Goal: Register for event/course: Register for event/course

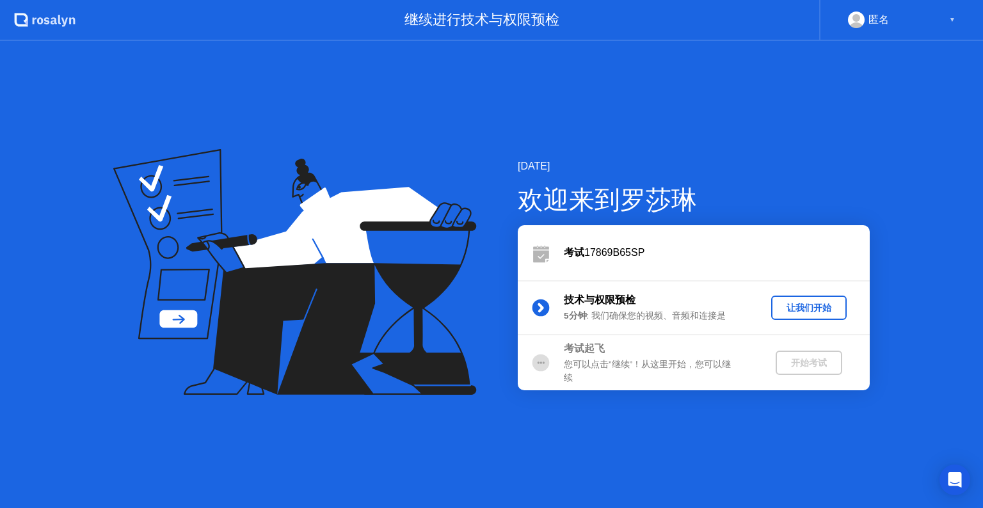
click at [803, 309] on div "让我们开始" at bounding box center [808, 308] width 65 height 12
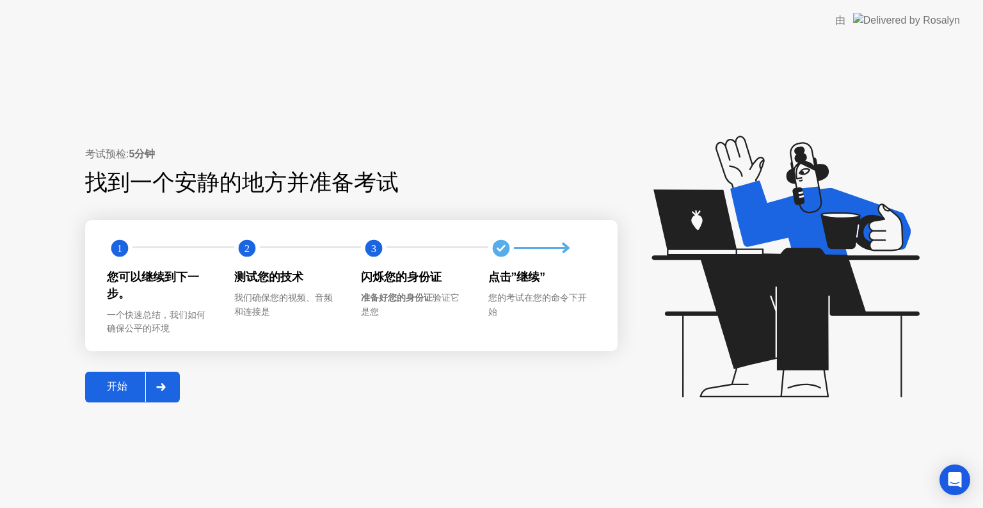
click at [164, 381] on div at bounding box center [160, 386] width 31 height 29
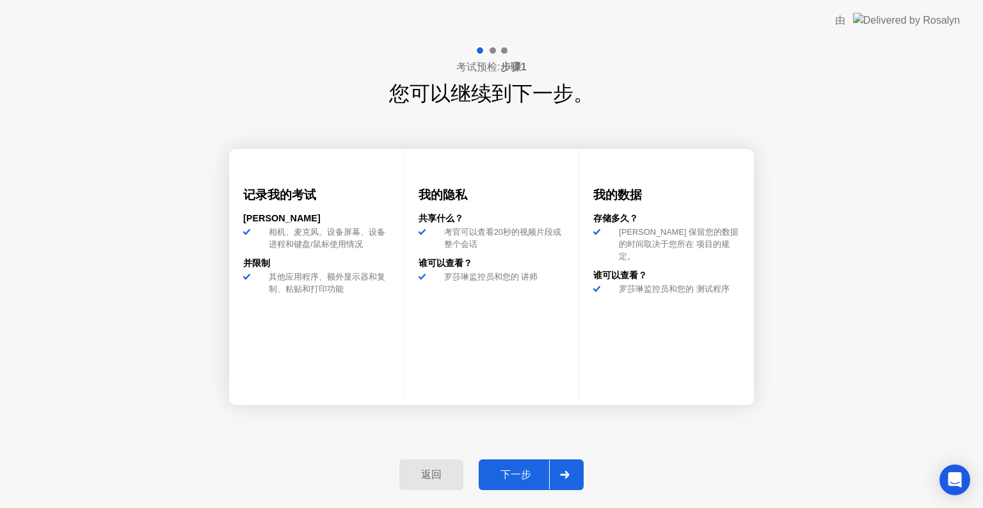
click at [509, 477] on div "下一步" at bounding box center [515, 474] width 67 height 13
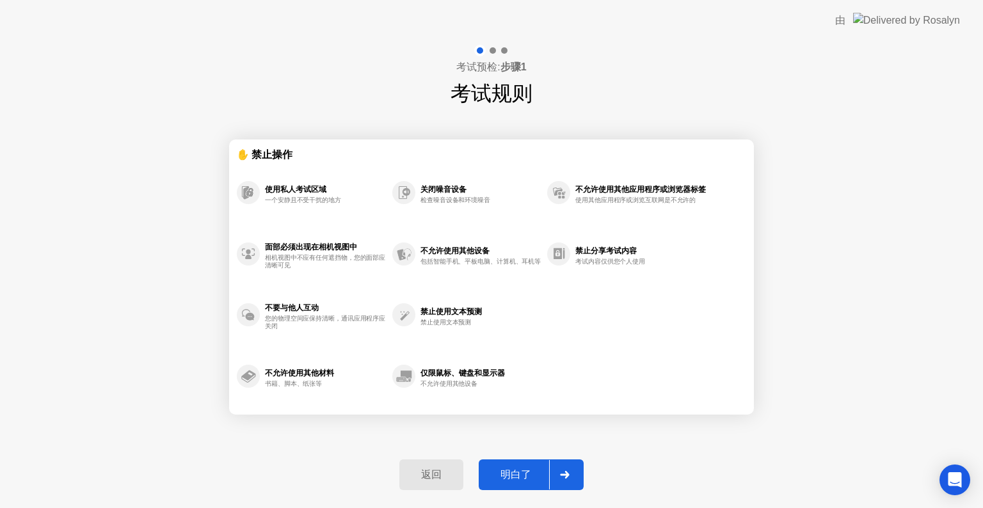
click at [509, 476] on div "明白了" at bounding box center [515, 474] width 67 height 13
select select "**********"
select select "*******"
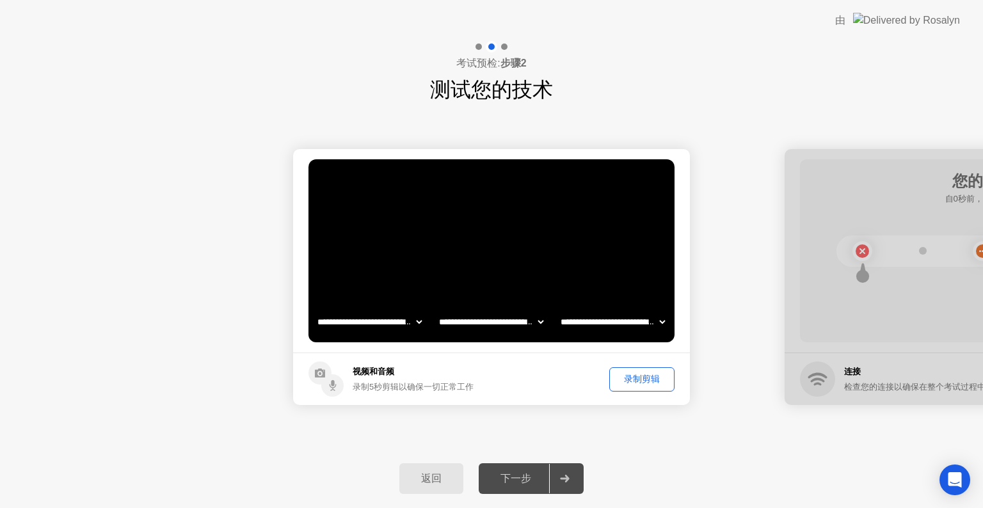
click at [509, 476] on div "下一步" at bounding box center [515, 478] width 67 height 13
click at [572, 481] on div at bounding box center [564, 478] width 31 height 29
click at [518, 478] on div "下一步" at bounding box center [515, 478] width 67 height 13
click at [652, 376] on div "录制剪辑" at bounding box center [641, 379] width 56 height 12
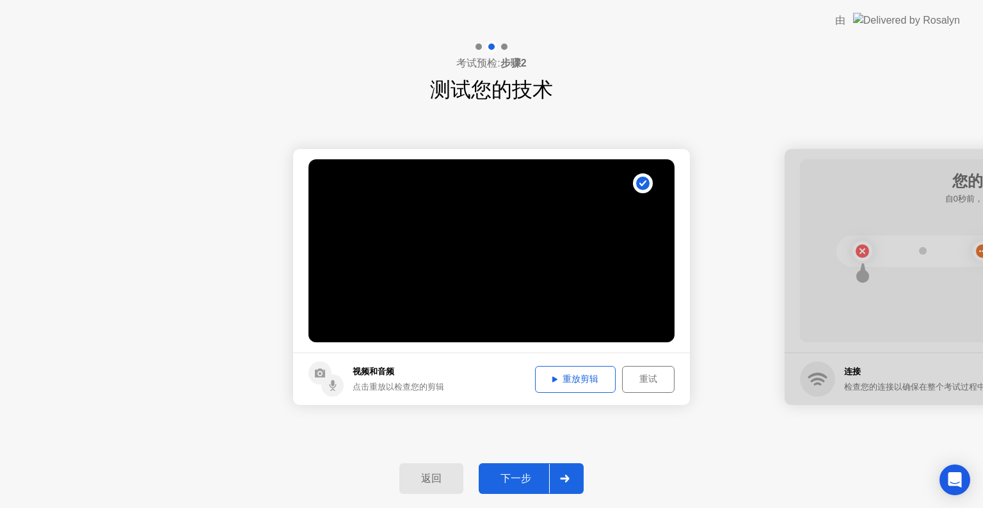
click at [521, 478] on div "下一步" at bounding box center [515, 478] width 67 height 13
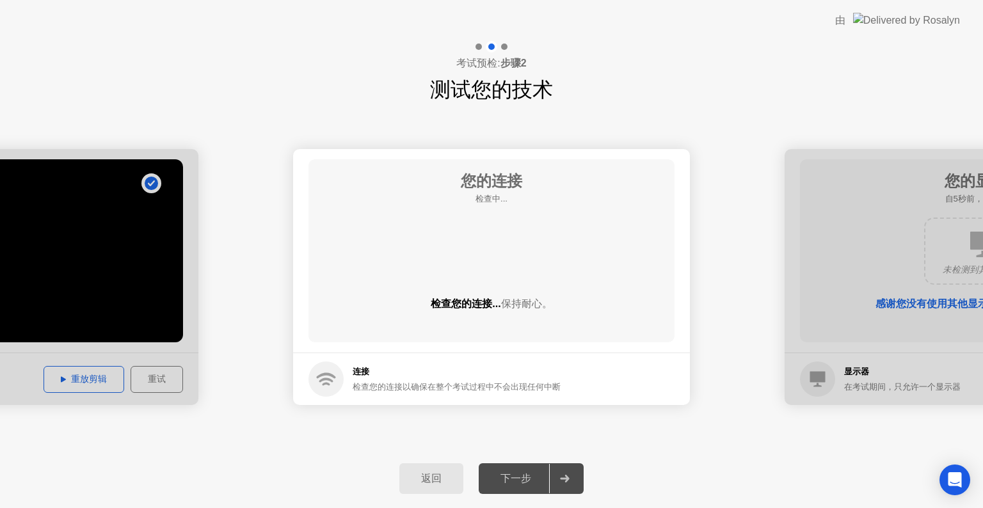
click at [565, 317] on div "检查您的连接... 保持耐心。" at bounding box center [491, 314] width 366 height 36
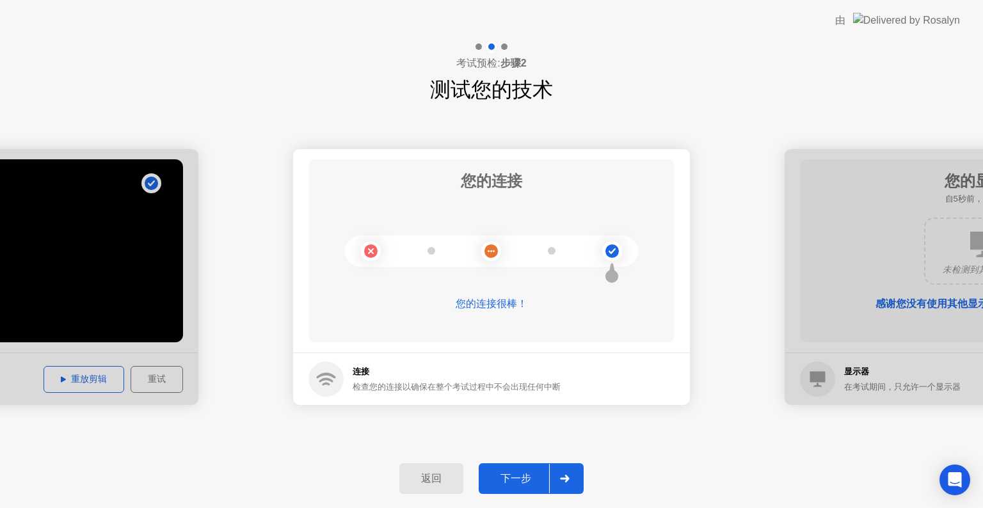
click at [519, 484] on div "下一步" at bounding box center [515, 478] width 67 height 13
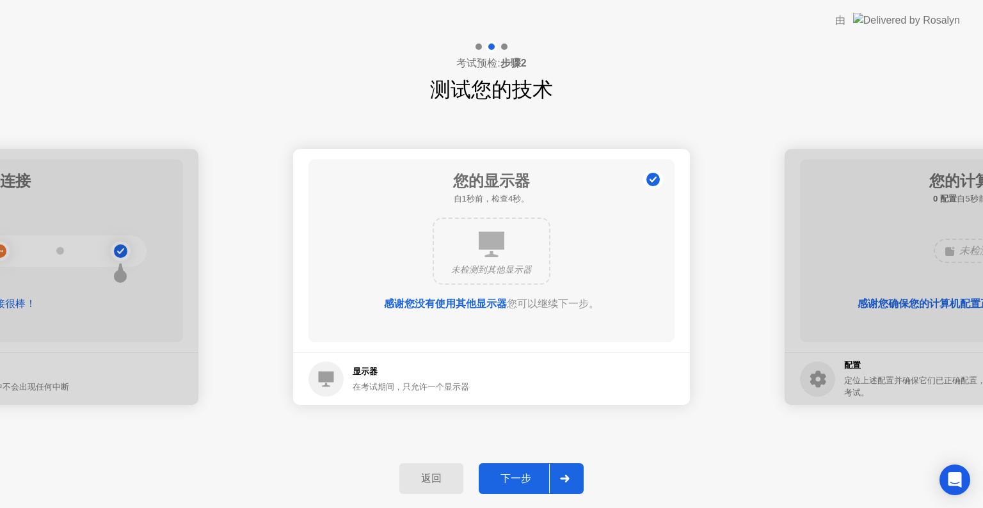
click at [519, 484] on div "下一步" at bounding box center [515, 478] width 67 height 13
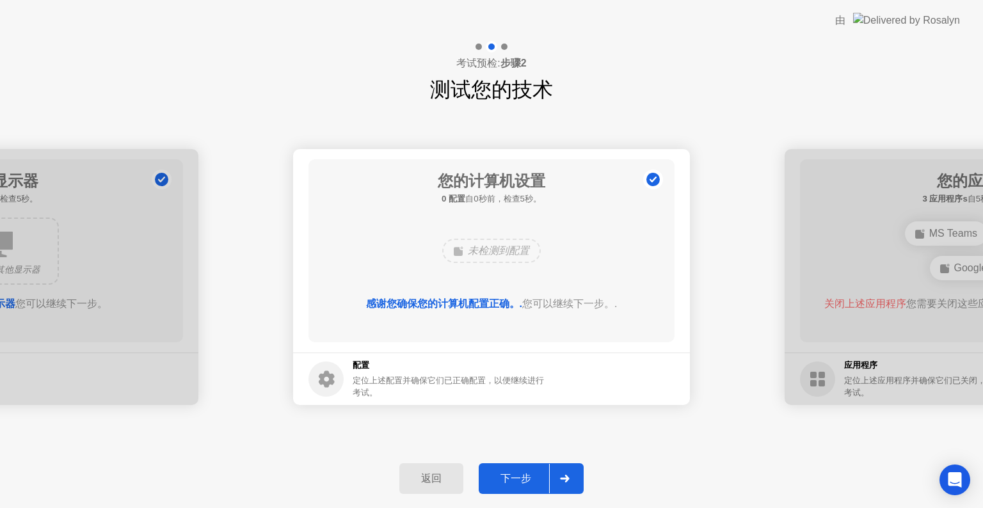
click at [519, 484] on div "下一步" at bounding box center [515, 478] width 67 height 13
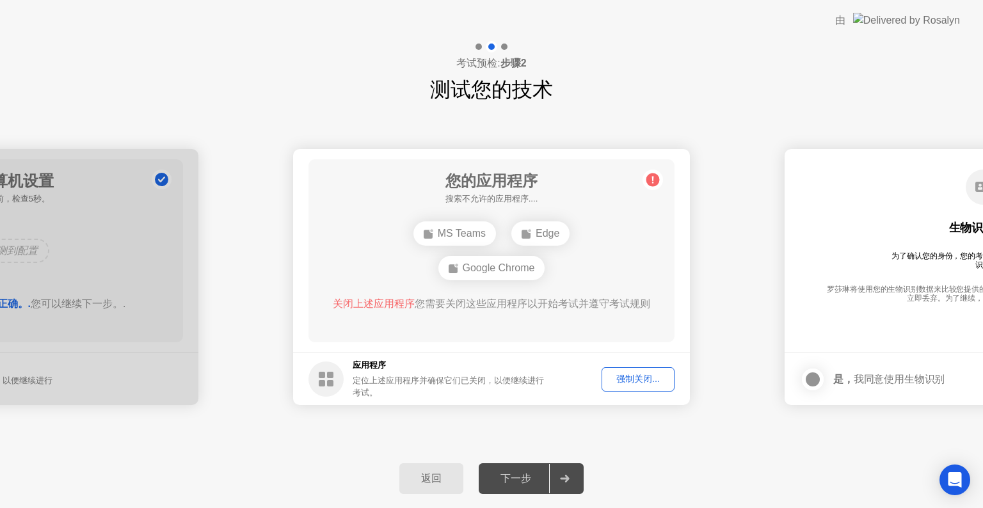
click at [519, 484] on div "下一步" at bounding box center [515, 478] width 67 height 13
click at [533, 450] on div "返回 下一步" at bounding box center [491, 478] width 983 height 59
click at [631, 379] on div "强制关闭..." at bounding box center [638, 379] width 64 height 12
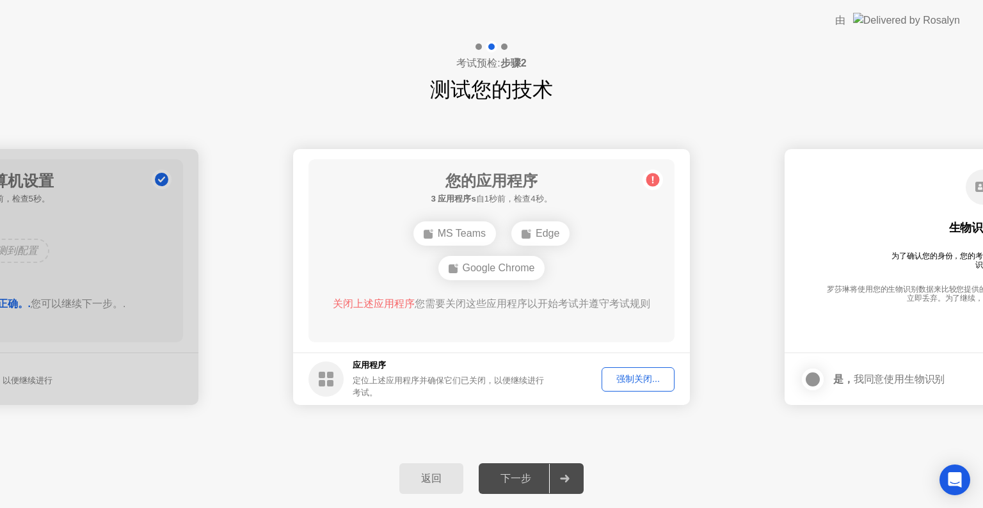
click at [387, 297] on div "关闭上述应用程序 您需要关闭这些应用程序以开始考试并遵守考试规则" at bounding box center [491, 303] width 329 height 15
click at [624, 383] on div "强制关闭..." at bounding box center [638, 379] width 64 height 12
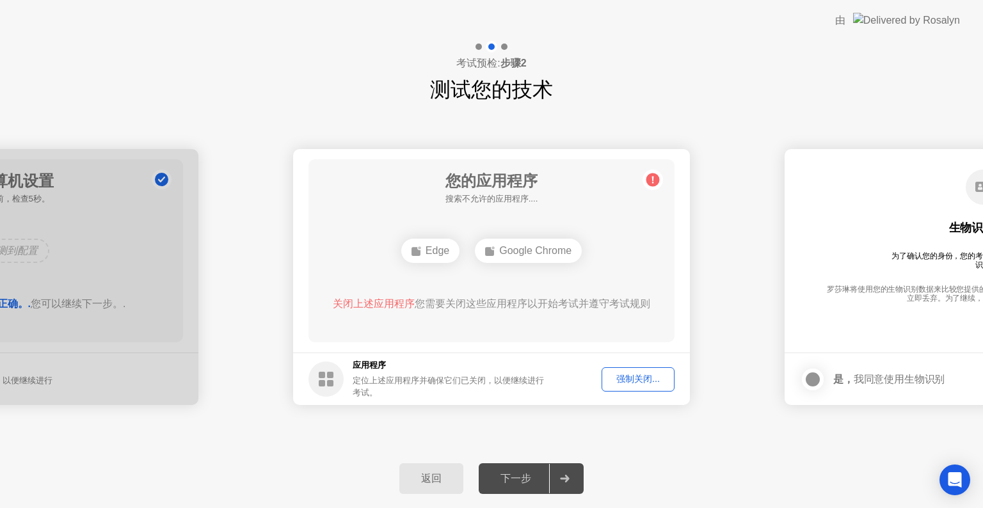
click at [633, 381] on div "强制关闭..." at bounding box center [638, 379] width 64 height 12
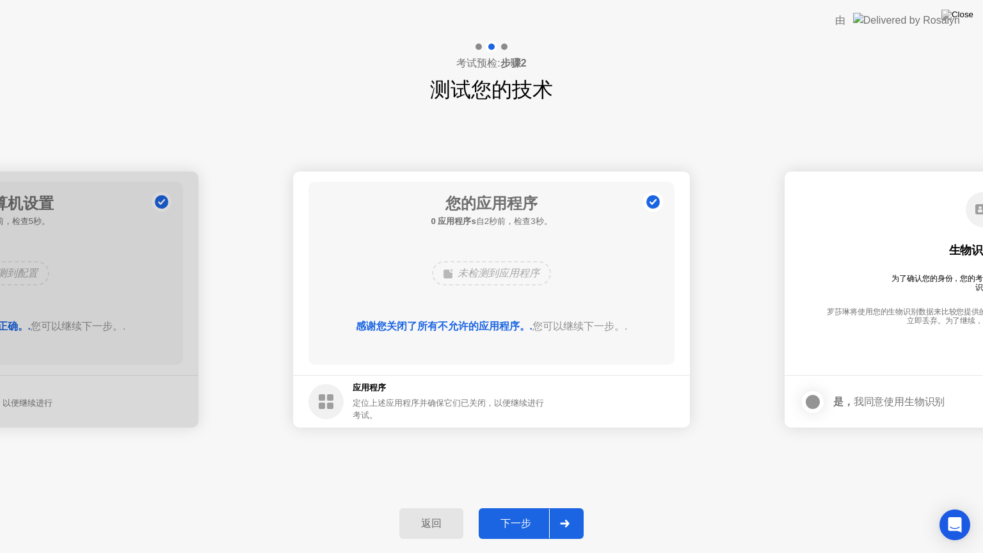
click at [517, 507] on div "下一步" at bounding box center [515, 523] width 67 height 13
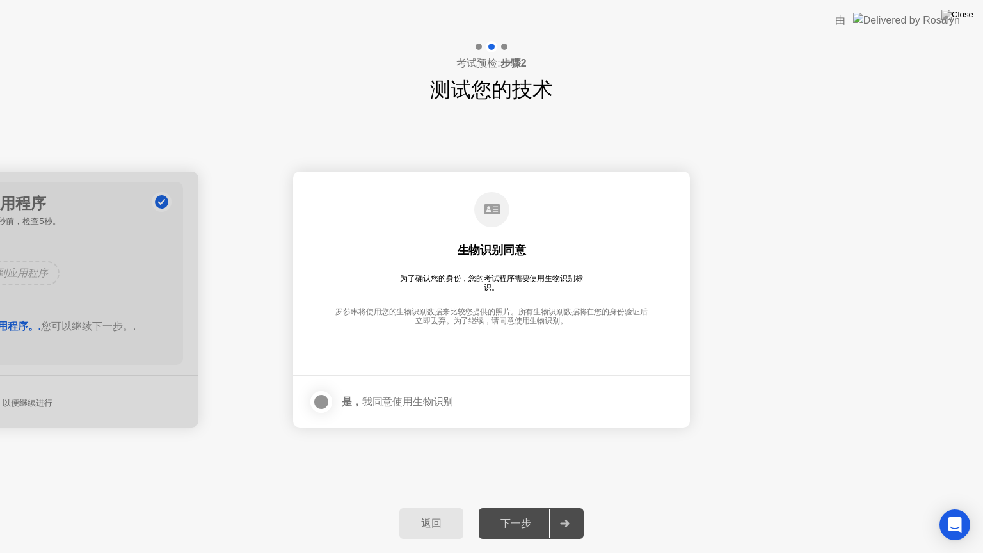
click at [313, 397] on div at bounding box center [320, 401] width 15 height 15
click at [523, 507] on div "下一步" at bounding box center [515, 523] width 67 height 13
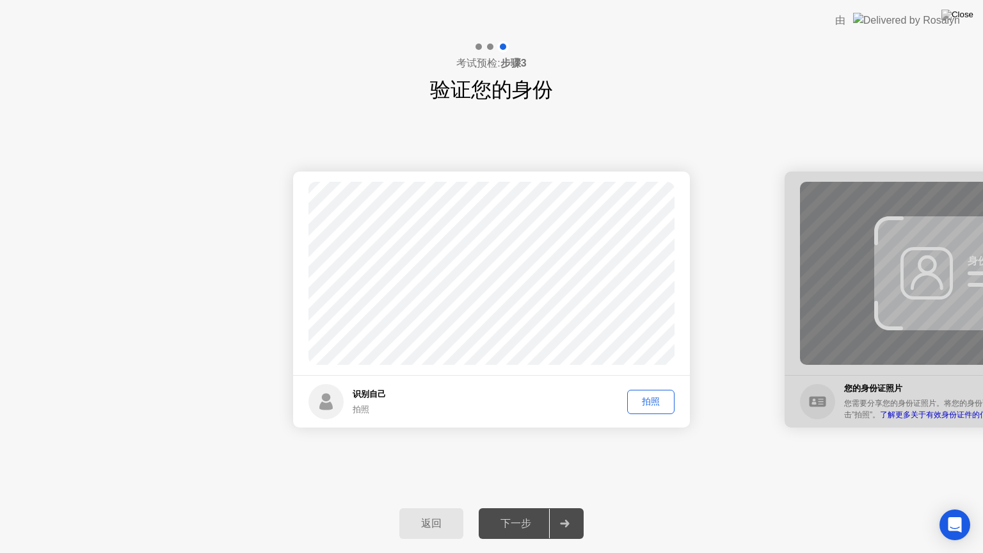
click at [647, 399] on div "拍照" at bounding box center [650, 401] width 38 height 12
click at [507, 507] on div "下一步" at bounding box center [515, 523] width 67 height 13
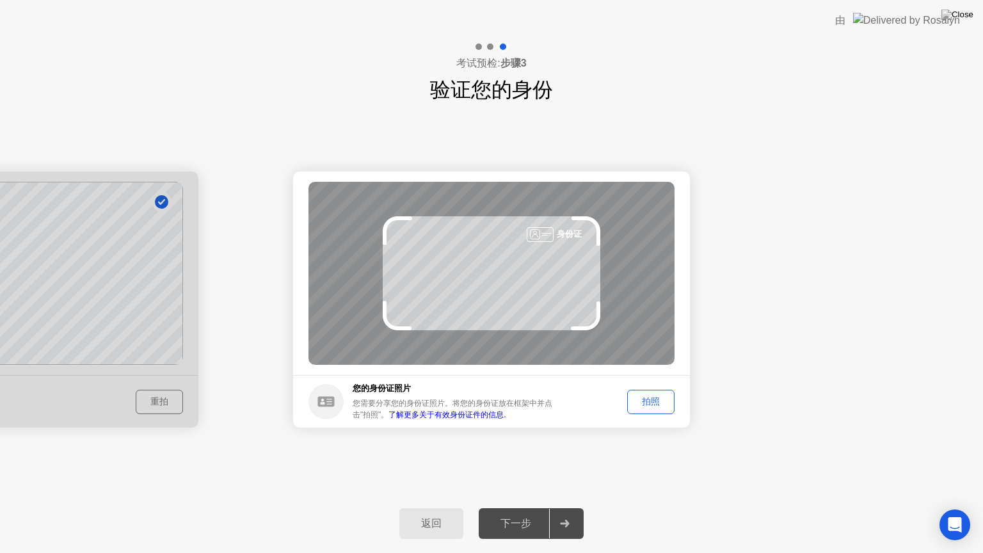
click at [652, 397] on div "拍照" at bounding box center [650, 401] width 38 height 12
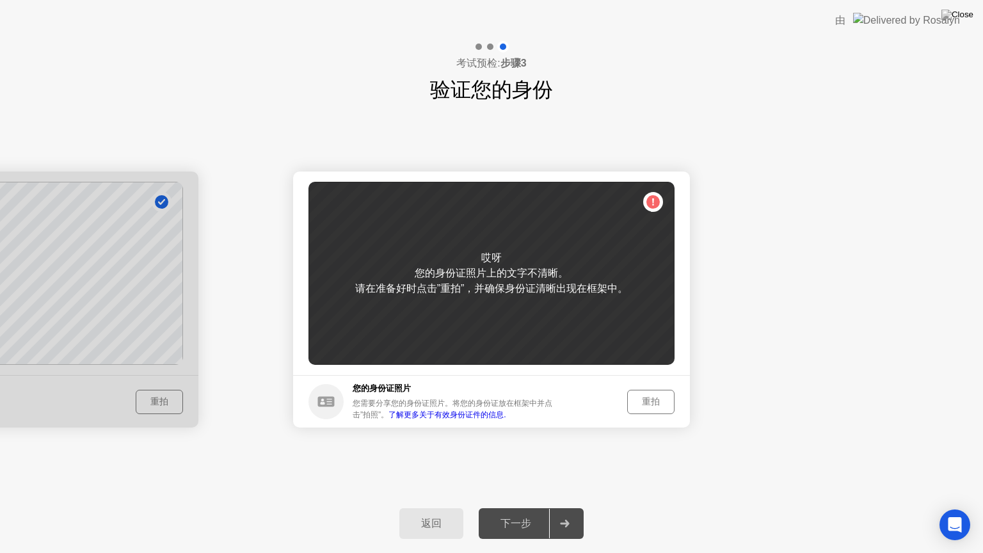
click at [640, 404] on div "重拍" at bounding box center [650, 401] width 38 height 12
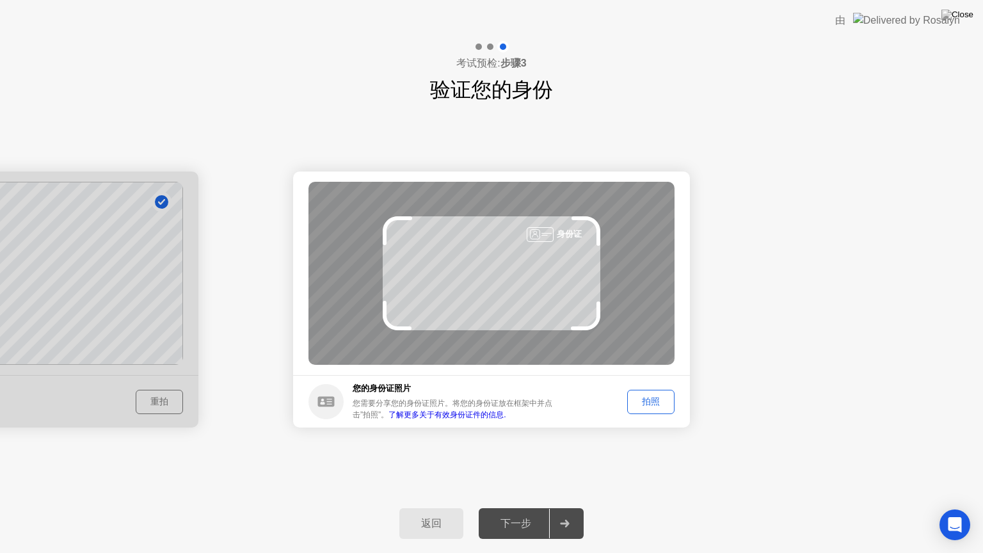
click at [631, 399] on div "拍照" at bounding box center [650, 401] width 38 height 12
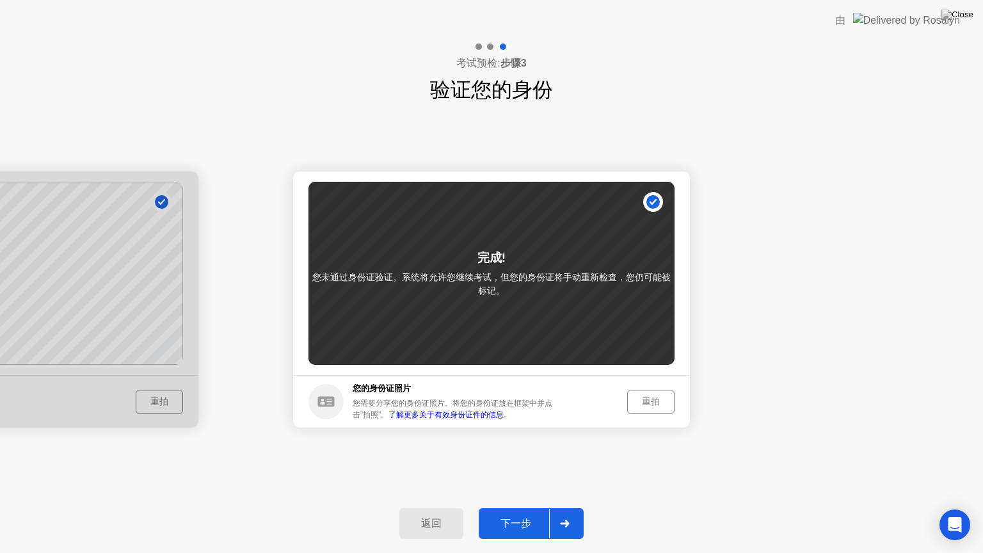
click at [514, 507] on button "下一步" at bounding box center [530, 523] width 105 height 31
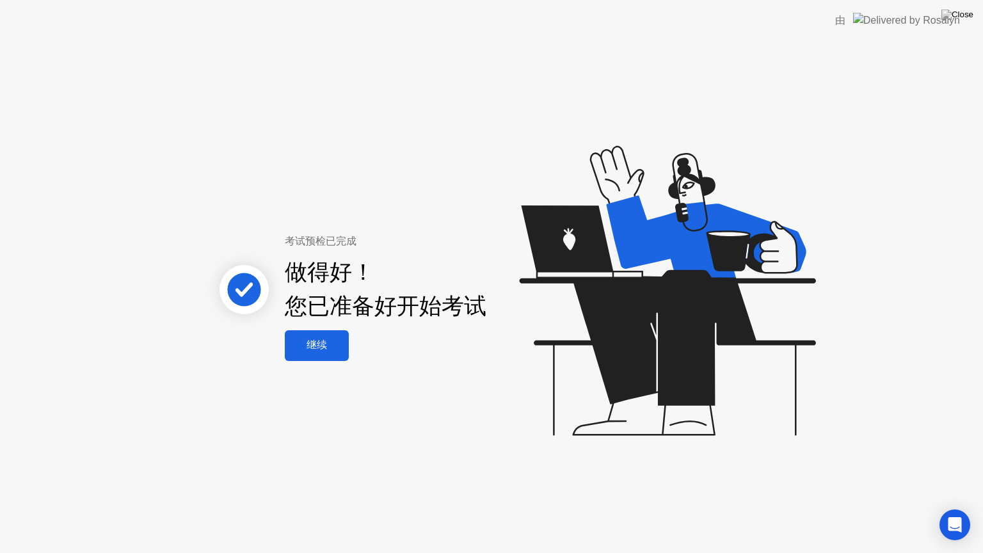
click at [317, 345] on div "继续" at bounding box center [317, 344] width 56 height 13
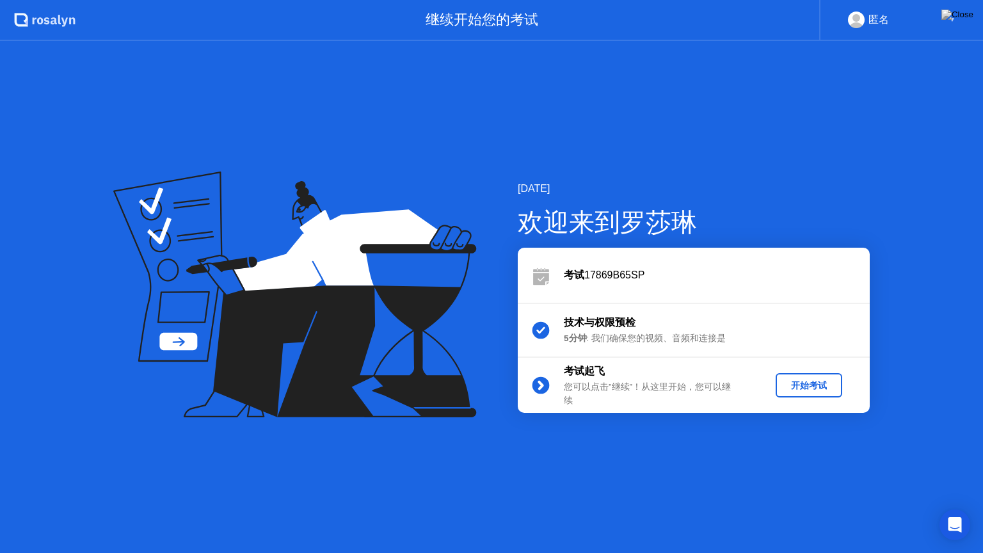
click at [809, 383] on div "开始考试" at bounding box center [808, 385] width 56 height 12
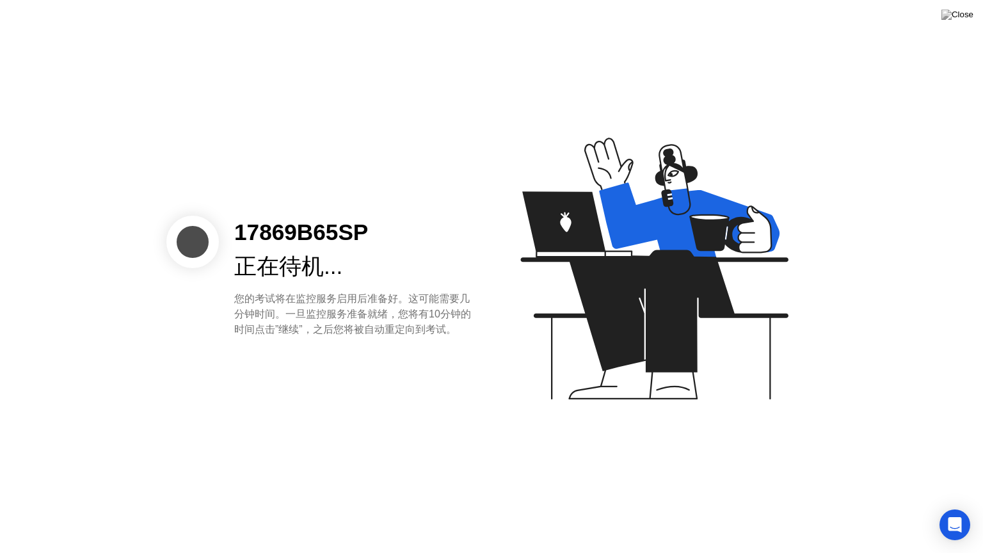
click at [420, 189] on div "17869B65SP 正在待机... 您的考试将在监控服务启用后准备好。这可能需要几分钟时间。一旦监控服务准备就绪，您将有10分钟的时间点击”继续”，之后您将…" at bounding box center [491, 276] width 983 height 553
click at [361, 258] on div "正在待机..." at bounding box center [352, 266] width 237 height 34
click at [950, 507] on icon "Open Intercom Messenger" at bounding box center [954, 524] width 15 height 17
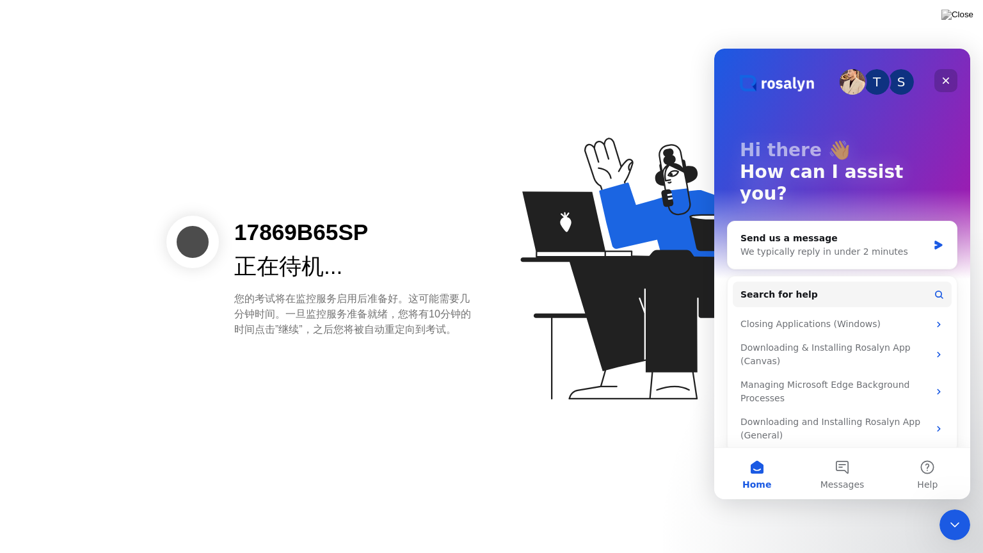
click at [945, 79] on icon "Close" at bounding box center [945, 80] width 10 height 10
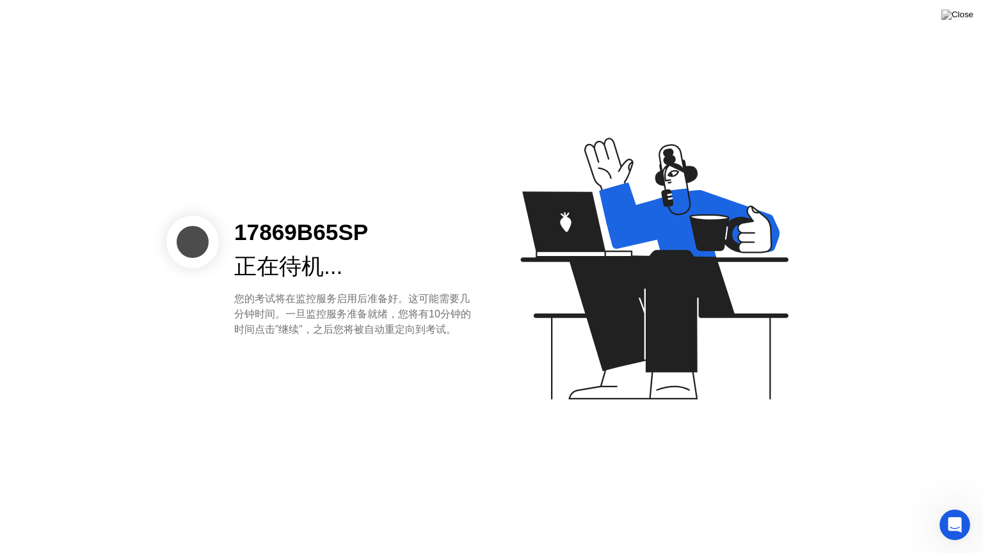
click at [422, 322] on div "您的考试将在监控服务启用后准备好。这可能需要几分钟时间。一旦监控服务准备就绪，您将有10分钟的时间点击”继续”，之后您将被自动重定向到考试。" at bounding box center [352, 314] width 237 height 46
click at [301, 281] on div "正在待机..." at bounding box center [352, 266] width 237 height 34
click at [270, 272] on div "正在待机..." at bounding box center [352, 266] width 237 height 34
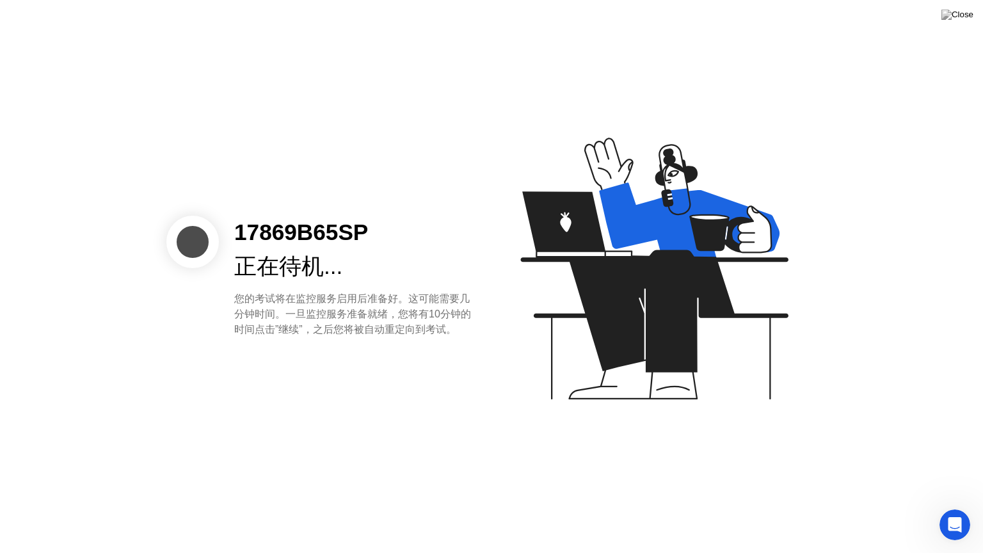
drag, startPoint x: 235, startPoint y: 256, endPoint x: 292, endPoint y: 286, distance: 64.4
click at [292, 286] on div "17869B65SP 正在待机... 您的考试将在监控服务启用后准备好。这可能需要几分钟时间。一旦监控服务准备就绪，您将有10分钟的时间点击”继续”，之后您将…" at bounding box center [352, 277] width 267 height 122
click at [354, 272] on div "正在待机..." at bounding box center [352, 266] width 237 height 34
click at [397, 245] on div "17869B65SP" at bounding box center [352, 233] width 237 height 34
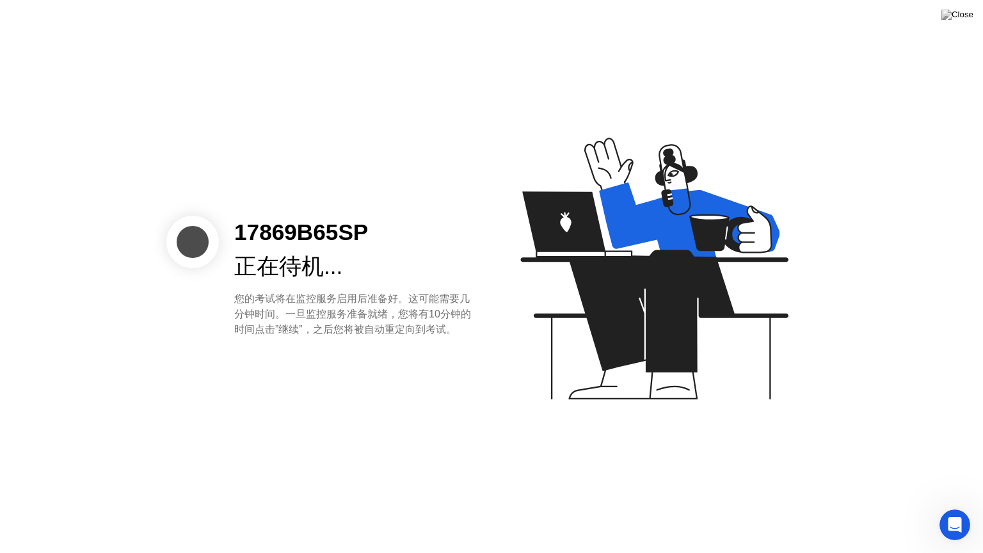
click at [563, 215] on icon at bounding box center [653, 269] width 267 height 262
click at [367, 287] on div "17869B65SP 正在待机... 您的考试将在监控服务启用后准备好。这可能需要几分钟时间。一旦监控服务准备就绪，您将有10分钟的时间点击”继续”，之后您将…" at bounding box center [352, 277] width 267 height 122
click at [366, 434] on div "17869B65SP 正在待机... 您的考试将在监控服务启用后准备好。这可能需要几分钟时间。一旦监控服务准备就绪，您将有10分钟的时间点击”继续”，之后您将…" at bounding box center [491, 276] width 983 height 553
click at [284, 306] on div "您的考试将在监控服务启用后准备好。这可能需要几分钟时间。一旦监控服务准备就绪，您将有10分钟的时间点击”继续”，之后您将被自动重定向到考试。" at bounding box center [352, 314] width 237 height 46
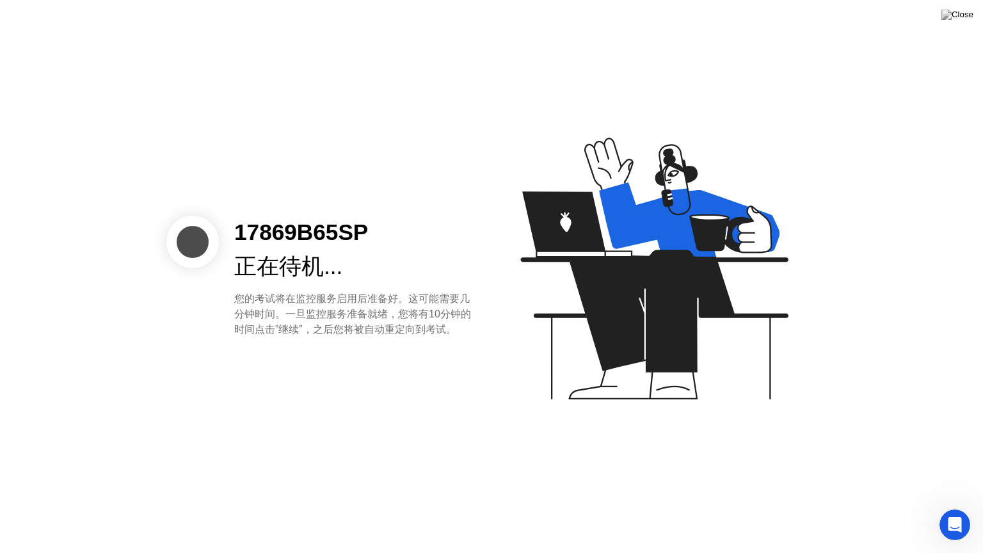
click at [284, 306] on div "您的考试将在监控服务启用后准备好。这可能需要几分钟时间。一旦监控服务准备就绪，您将有10分钟的时间点击”继续”，之后您将被自动重定向到考试。" at bounding box center [352, 314] width 237 height 46
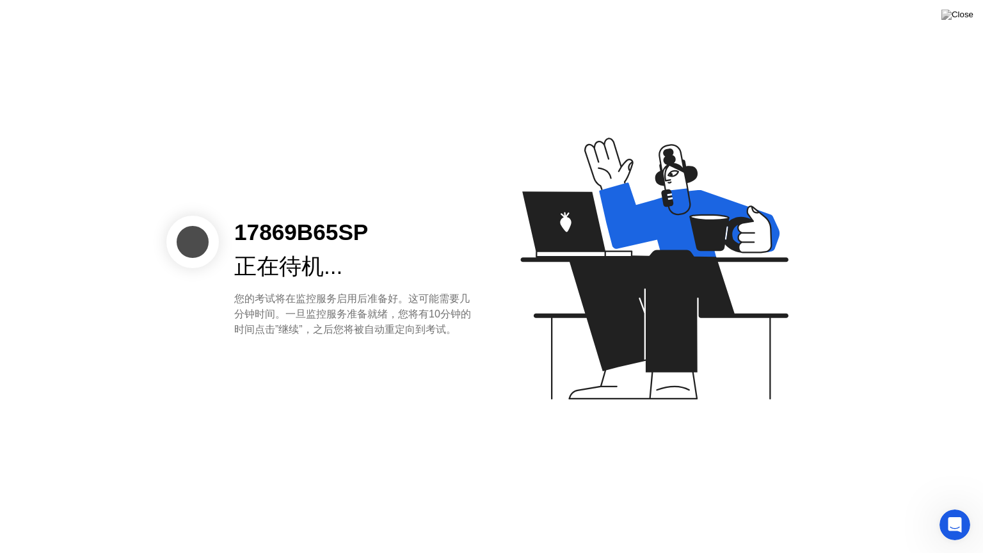
drag, startPoint x: 284, startPoint y: 306, endPoint x: 450, endPoint y: 175, distance: 211.3
click at [450, 175] on div "17869B65SP 正在待机... 您的考试将在监控服务启用后准备好。这可能需要几分钟时间。一旦监控服务准备就绪，您将有10分钟的时间点击”继续”，之后您将…" at bounding box center [491, 276] width 983 height 553
click at [477, 276] on div "17869B65SP 正在待机... 您的考试将在监控服务启用后准备好。这可能需要几分钟时间。一旦监控服务准备就绪，您将有10分钟的时间点击”继续”，之后您将…" at bounding box center [352, 277] width 267 height 122
click at [396, 251] on div "正在待机..." at bounding box center [352, 266] width 237 height 34
click at [395, 251] on div "正在待机..." at bounding box center [352, 266] width 237 height 34
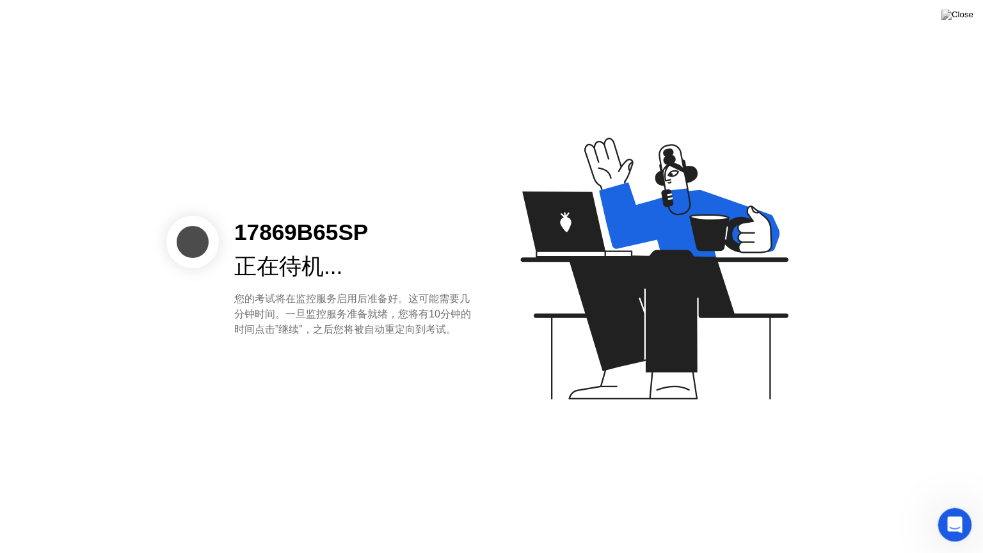
click at [953, 507] on icon "Open Intercom Messenger" at bounding box center [952, 522] width 21 height 21
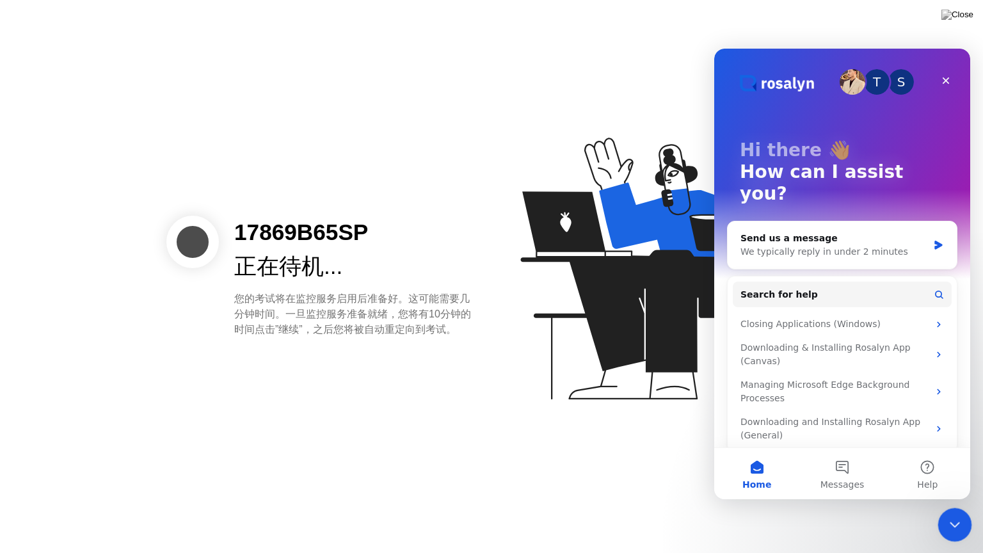
click at [953, 507] on icon "Close Intercom Messenger" at bounding box center [952, 522] width 9 height 5
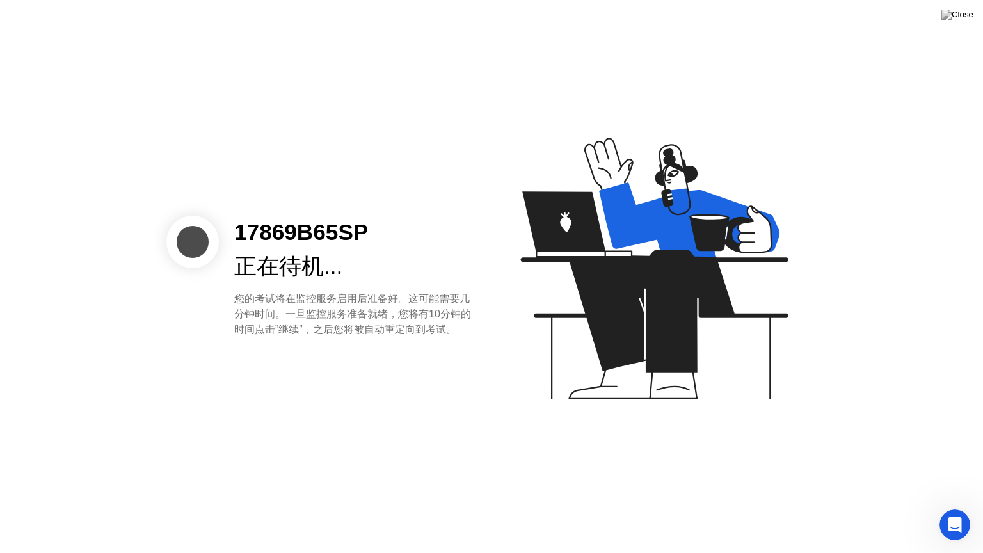
click at [793, 445] on div "17869B65SP 正在待机... 您的考试将在监控服务启用后准备好。这可能需要几分钟时间。一旦监控服务准备就绪，您将有10分钟的时间点击”继续”，之后您将…" at bounding box center [491, 276] width 983 height 553
click at [221, 262] on div "17869B65SP 正在待机... 您的考试将在监控服务启用后准备好。这可能需要几分钟时间。一旦监控服务准备就绪，您将有10分钟的时间点击”继续”，之后您将…" at bounding box center [352, 277] width 267 height 122
click at [169, 217] on div "17869B65SP 正在待机... 您的考试将在监控服务启用后准备好。这可能需要几分钟时间。一旦监控服务准备就绪，您将有10分钟的时间点击”继续”，之后您将…" at bounding box center [326, 277] width 320 height 122
click at [941, 507] on div "Open Intercom Messenger" at bounding box center [952, 523] width 42 height 42
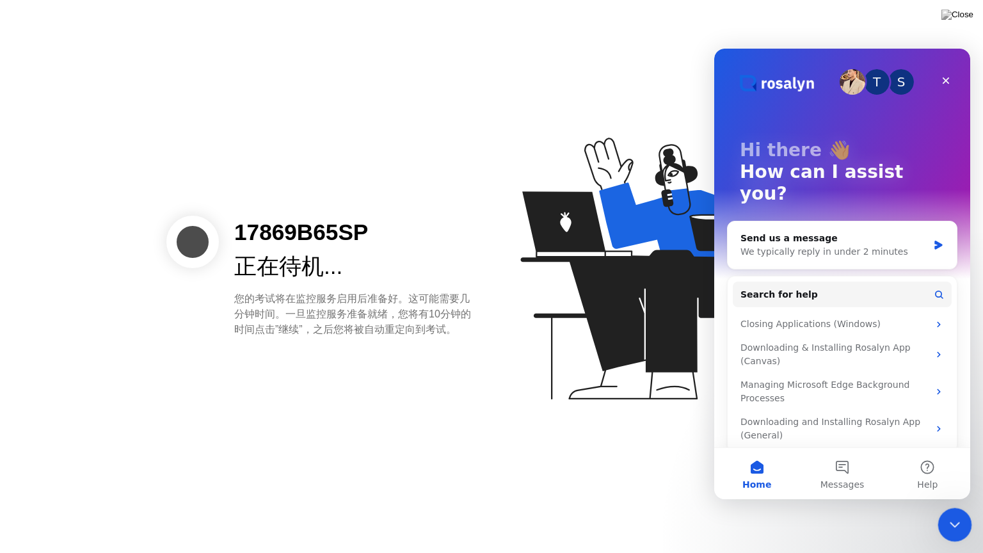
click at [940, 507] on div "Close Intercom Messenger" at bounding box center [952, 522] width 31 height 31
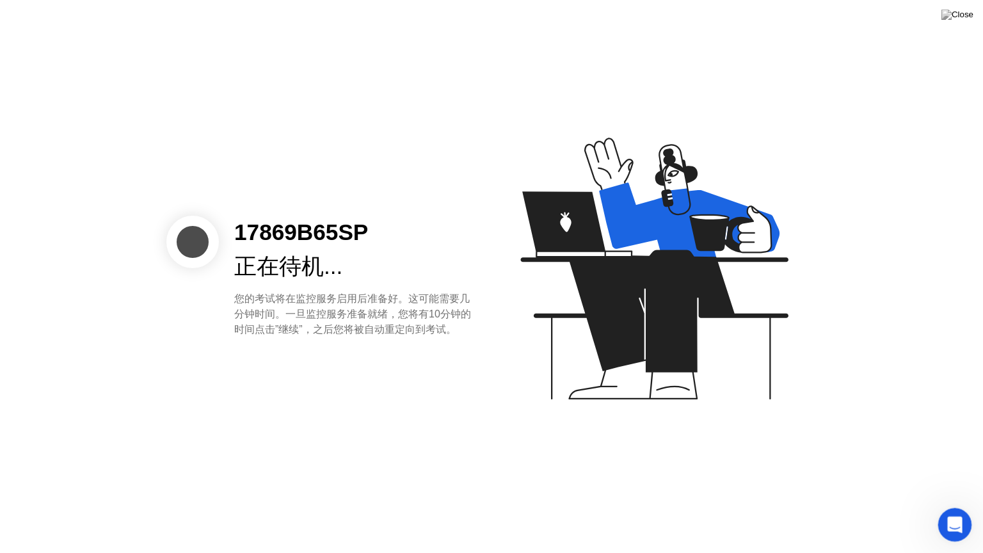
click at [942, 507] on div "Open Intercom Messenger" at bounding box center [952, 523] width 42 height 42
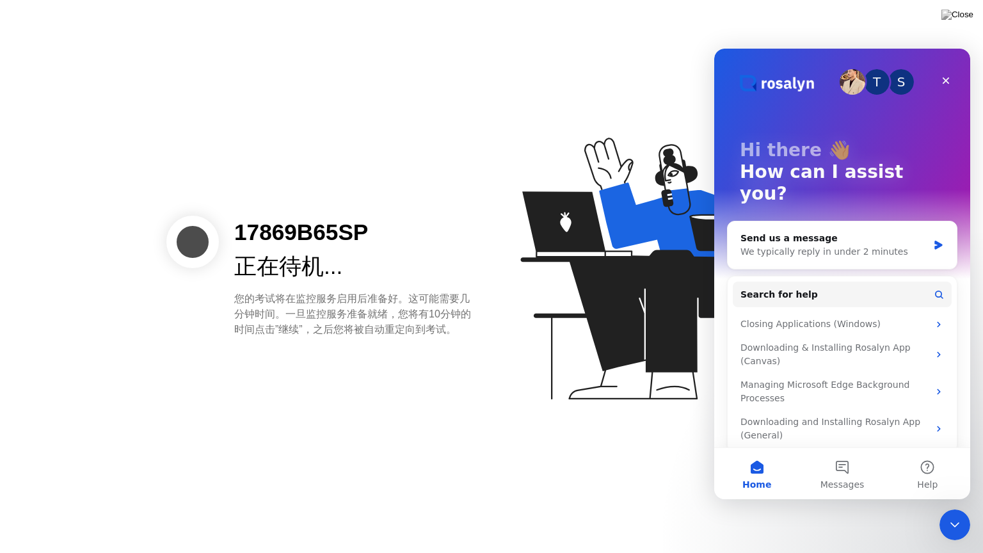
click at [454, 264] on div "正在待机..." at bounding box center [352, 266] width 237 height 34
click at [944, 91] on div "Close" at bounding box center [945, 80] width 23 height 23
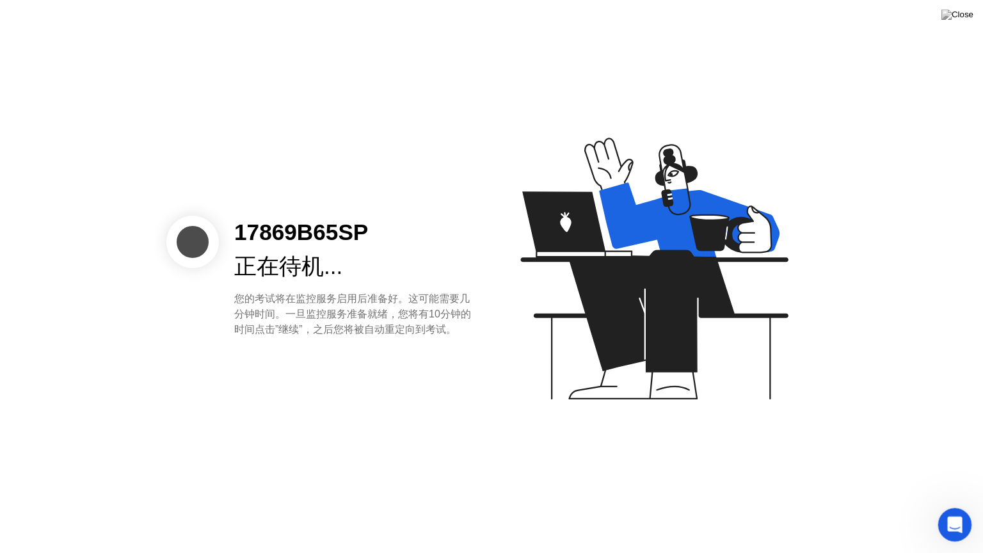
click at [958, 507] on icon "Open Intercom Messenger" at bounding box center [952, 522] width 21 height 21
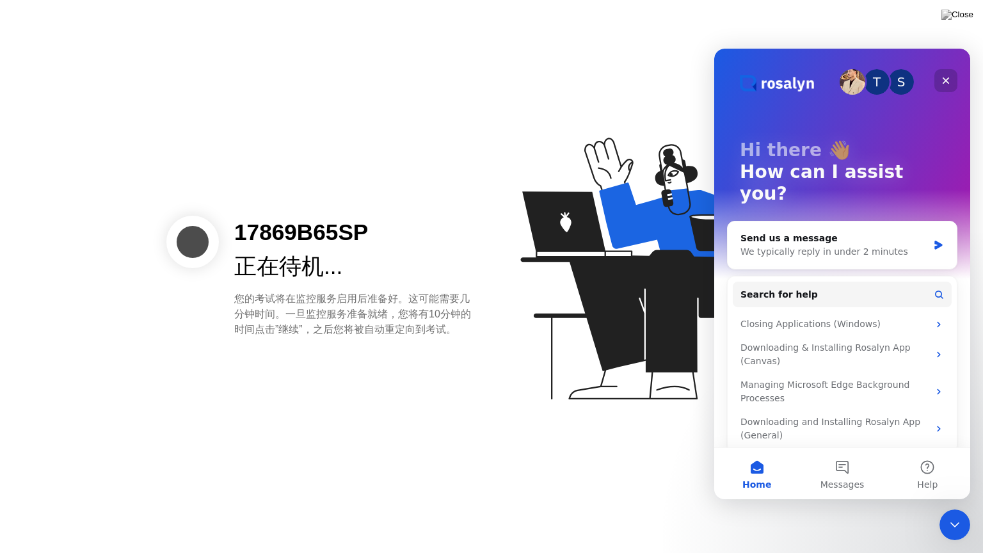
click at [951, 77] on div "Close" at bounding box center [945, 80] width 23 height 23
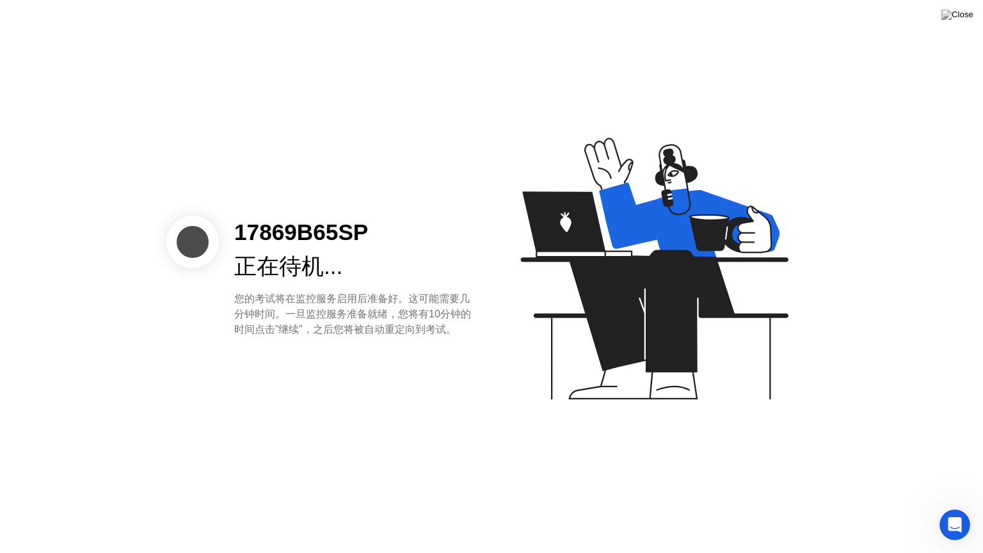
click at [216, 259] on div "17869B65SP 正在待机... 您的考试将在监控服务启用后准备好。这可能需要几分钟时间。一旦监控服务准备就绪，您将有10分钟的时间点击”继续”，之后您将…" at bounding box center [326, 277] width 320 height 122
click at [962, 17] on img at bounding box center [957, 15] width 32 height 10
